Goal: Task Accomplishment & Management: Complete application form

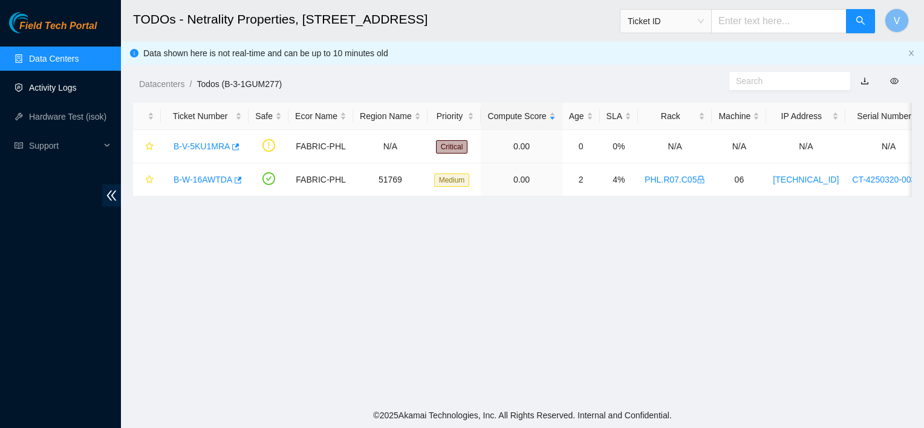
click at [51, 85] on link "Activity Logs" at bounding box center [53, 88] width 48 height 10
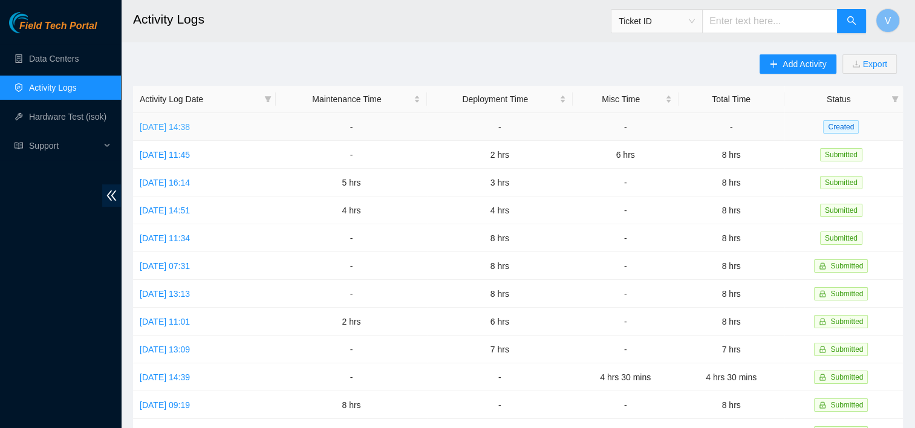
click at [157, 125] on link "[DATE] 14:38" at bounding box center [165, 127] width 50 height 10
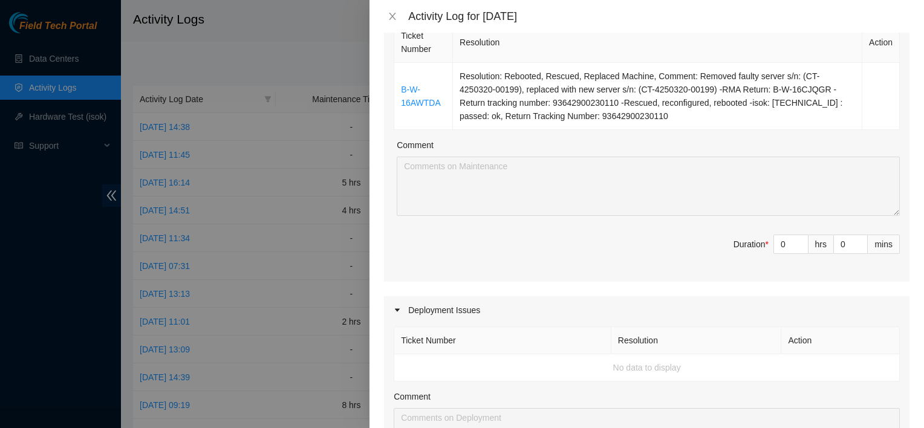
scroll to position [201, 0]
type input "1"
click at [800, 241] on icon "up" at bounding box center [802, 241] width 4 height 4
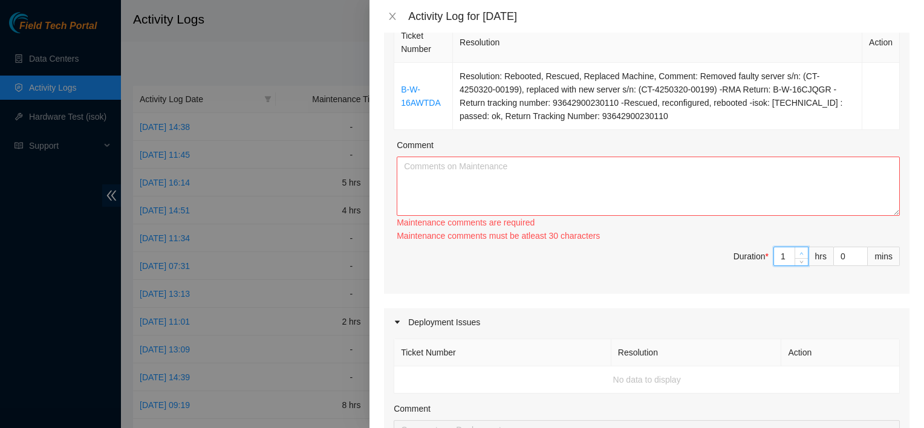
type input "2"
click at [798, 255] on span "up" at bounding box center [801, 253] width 7 height 7
type input "3"
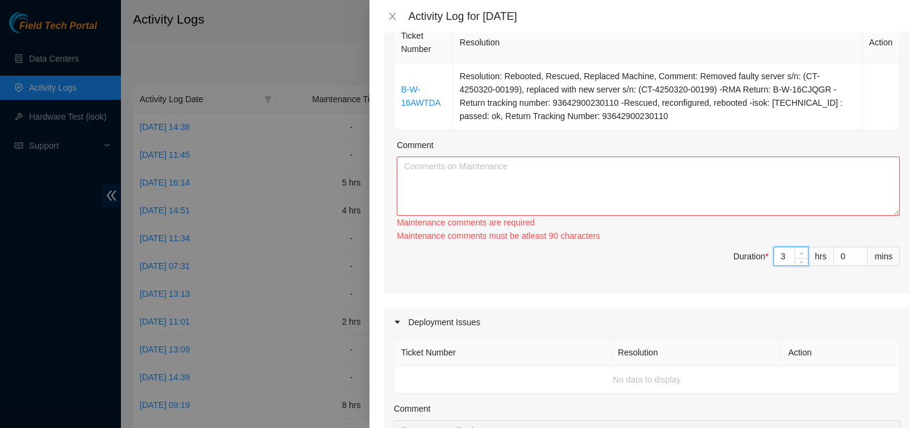
click at [798, 250] on span "up" at bounding box center [801, 253] width 7 height 7
type input "4"
click at [798, 250] on span "up" at bounding box center [801, 253] width 7 height 7
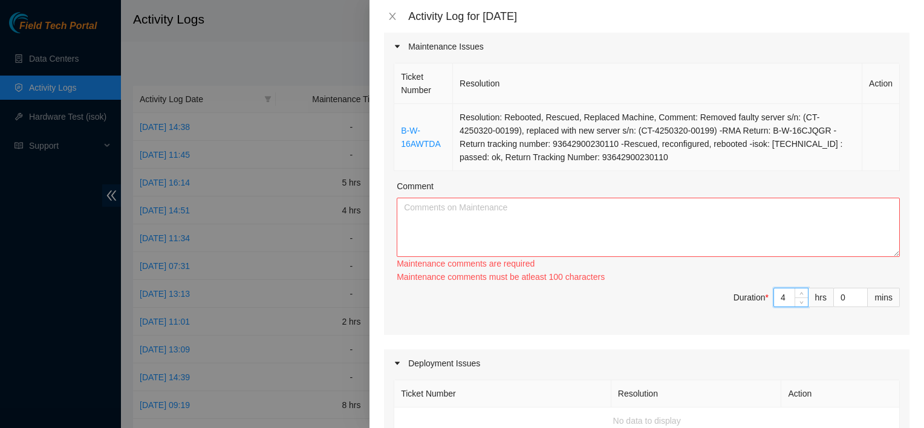
scroll to position [160, 0]
type input "5"
click at [800, 293] on icon "up" at bounding box center [802, 295] width 4 height 4
type input "6"
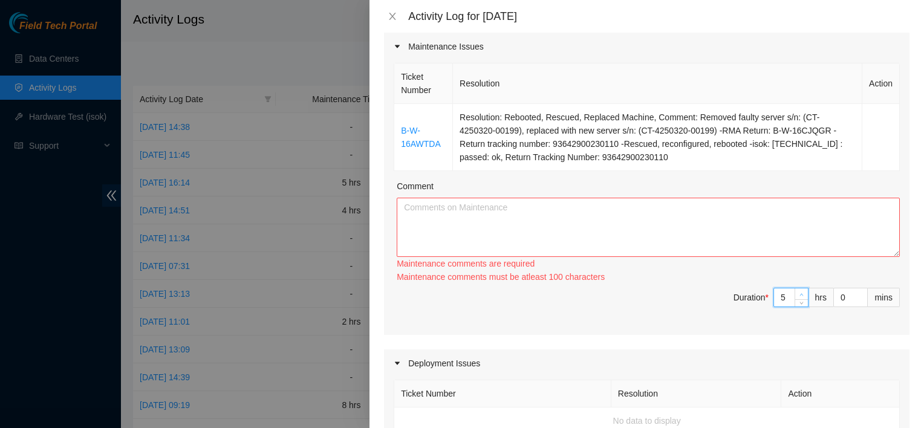
type input "6"
click at [800, 293] on icon "up" at bounding box center [802, 295] width 4 height 4
type input "7"
click at [800, 293] on icon "up" at bounding box center [802, 295] width 4 height 4
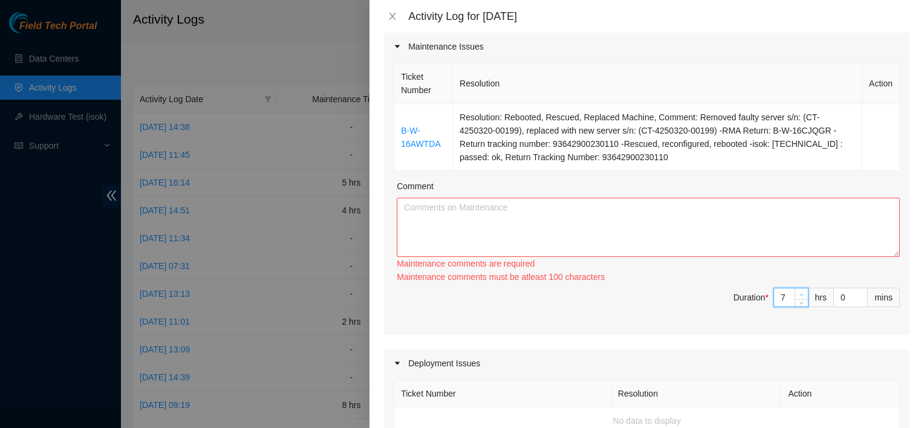
type input "8"
click at [800, 293] on icon "up" at bounding box center [802, 295] width 4 height 4
click at [654, 217] on textarea "Comment" at bounding box center [648, 227] width 503 height 59
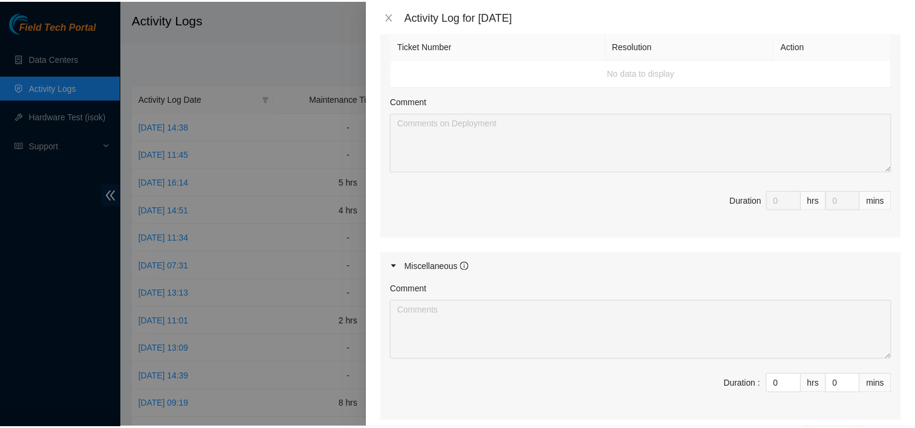
scroll to position [619, 0]
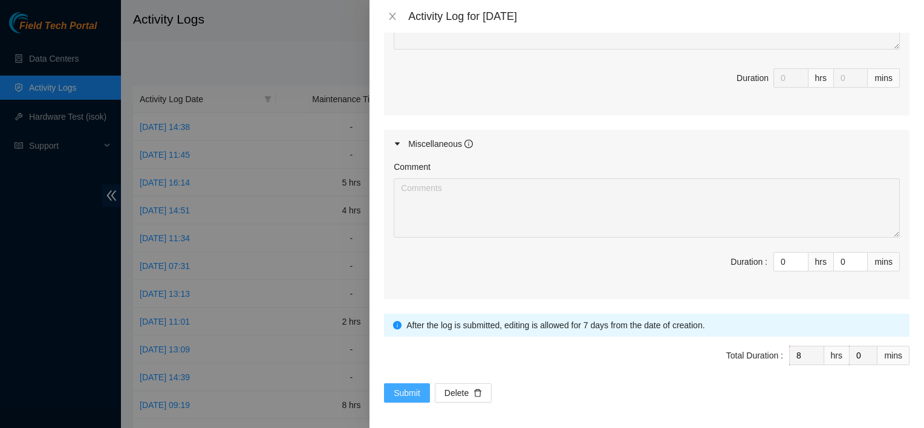
type textarea "Had to locate package where server was being kept for the ticket. Then I reques…"
click at [402, 388] on span "Submit" at bounding box center [407, 392] width 27 height 13
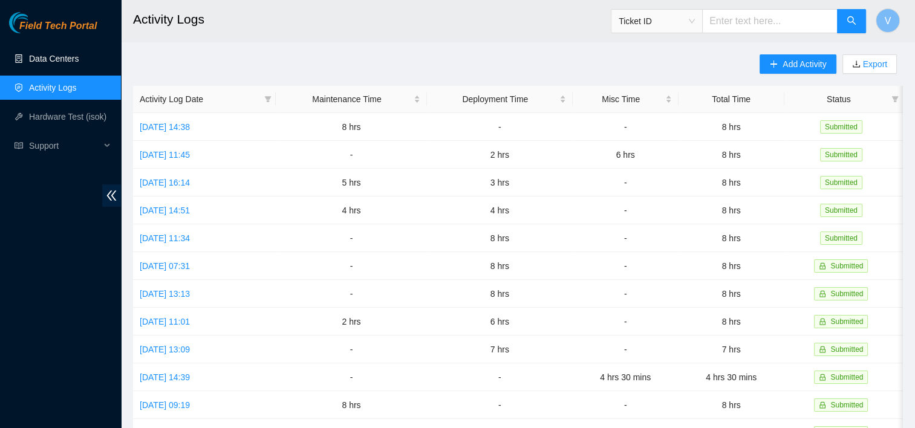
click at [58, 63] on link "Data Centers" at bounding box center [54, 59] width 50 height 10
